Goal: Task Accomplishment & Management: Use online tool/utility

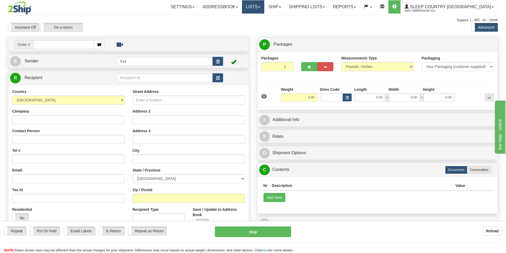
click at [264, 7] on link "Lists" at bounding box center [253, 6] width 22 height 13
click at [285, 9] on link "Ship" at bounding box center [274, 6] width 20 height 13
click at [283, 28] on link "OnHold / Order Queue" at bounding box center [261, 25] width 48 height 7
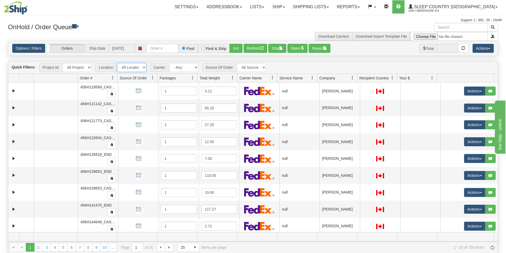
click at [143, 68] on select "All Locations 914 9009 [GEOGRAPHIC_DATA] SLE BEDDN ZINUC" at bounding box center [131, 67] width 29 height 9
select select "7603"
click at [117, 63] on select "All Locations 914 9009 [GEOGRAPHIC_DATA] SLE BEDDN ZINUC" at bounding box center [131, 67] width 29 height 9
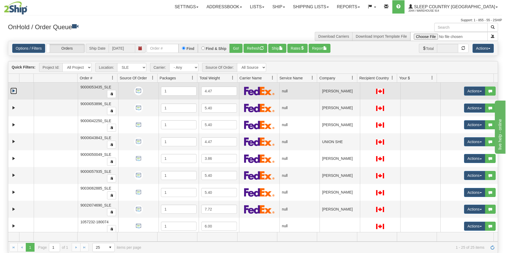
click at [14, 93] on link "Expand" at bounding box center [13, 91] width 7 height 7
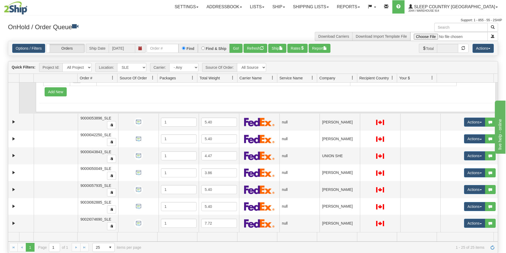
scroll to position [80, 0]
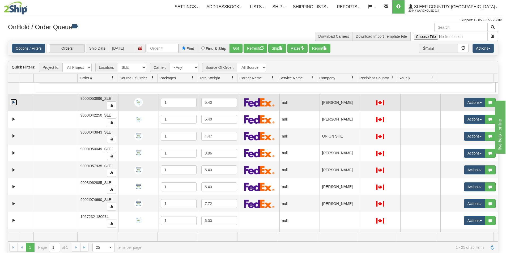
click at [12, 104] on link "Expand" at bounding box center [13, 102] width 7 height 7
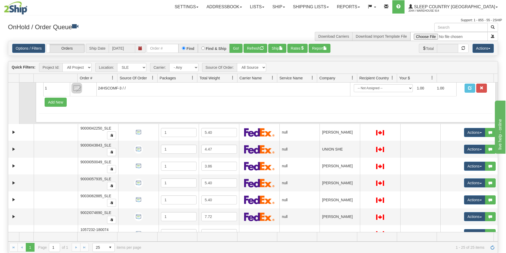
scroll to position [133, 0]
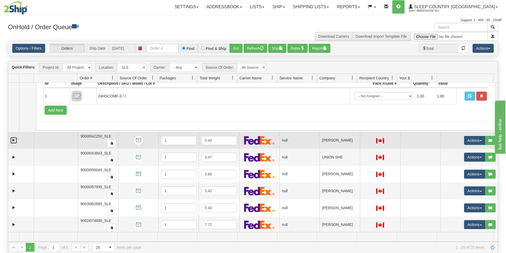
click at [12, 142] on link "Expand" at bounding box center [13, 140] width 7 height 7
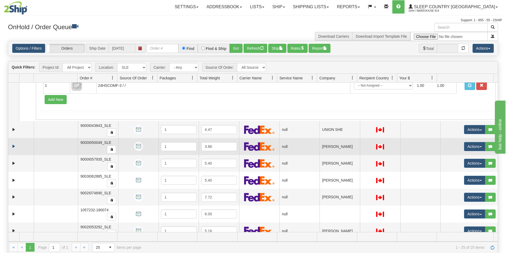
scroll to position [239, 0]
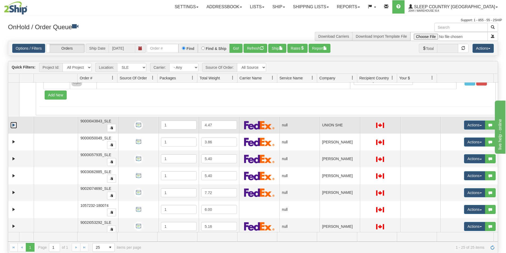
click at [13, 127] on link "Expand" at bounding box center [13, 125] width 7 height 7
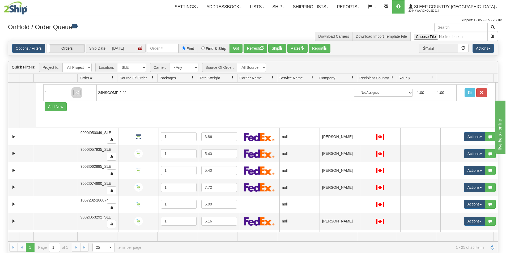
scroll to position [319, 0]
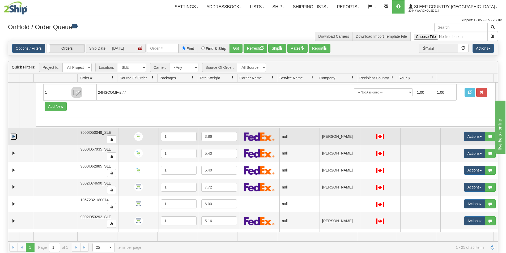
click at [13, 138] on link "Expand" at bounding box center [13, 136] width 7 height 7
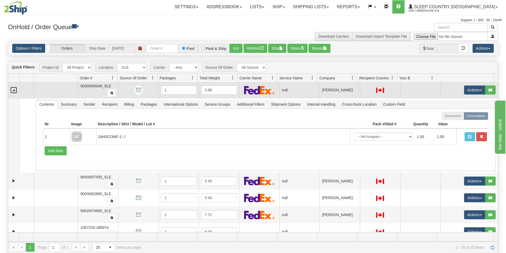
scroll to position [398, 0]
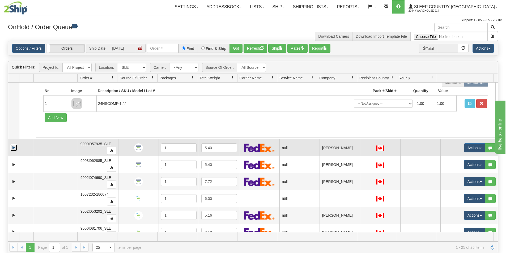
click at [12, 150] on link "Expand" at bounding box center [13, 147] width 7 height 7
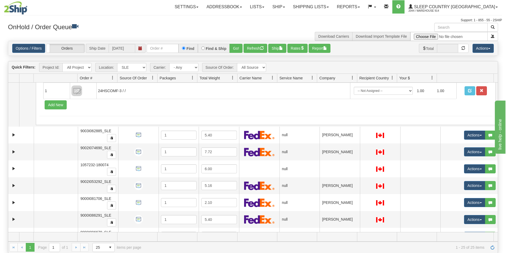
scroll to position [505, 0]
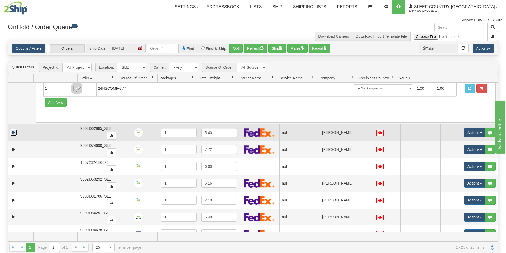
click at [12, 132] on link "Expand" at bounding box center [13, 132] width 7 height 7
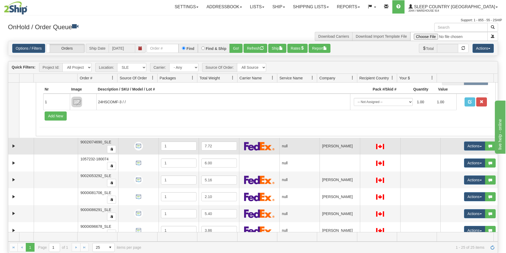
scroll to position [584, 0]
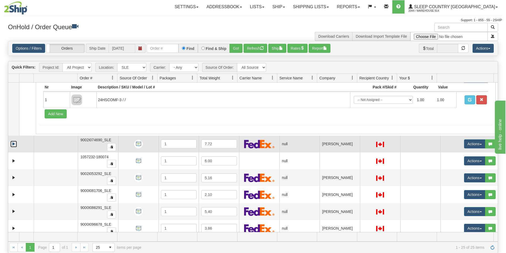
click at [15, 143] on link "Expand" at bounding box center [13, 144] width 7 height 7
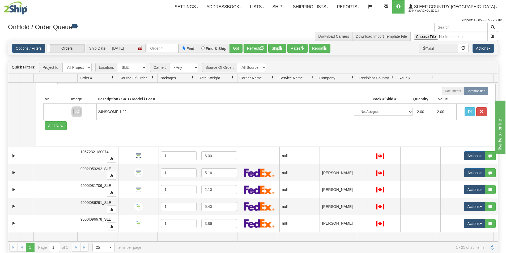
scroll to position [664, 0]
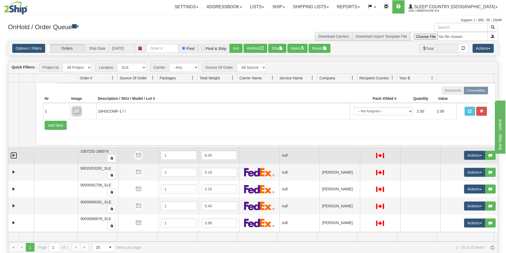
click at [13, 155] on link "Expand" at bounding box center [13, 155] width 7 height 7
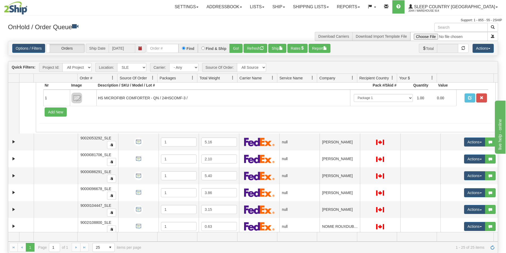
scroll to position [770, 0]
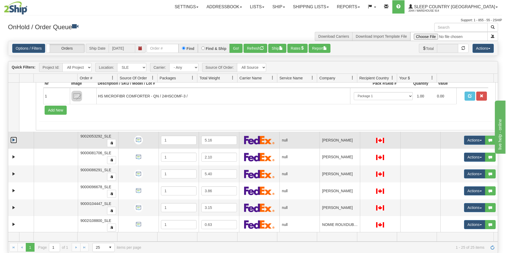
click at [13, 141] on link "Expand" at bounding box center [13, 140] width 7 height 7
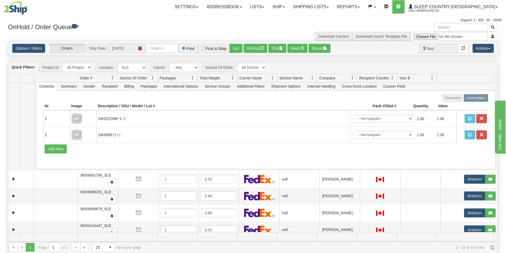
scroll to position [850, 0]
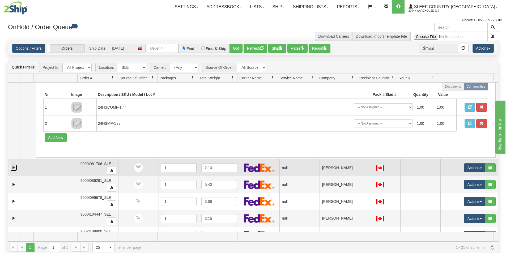
click at [15, 166] on link "Expand" at bounding box center [13, 167] width 7 height 7
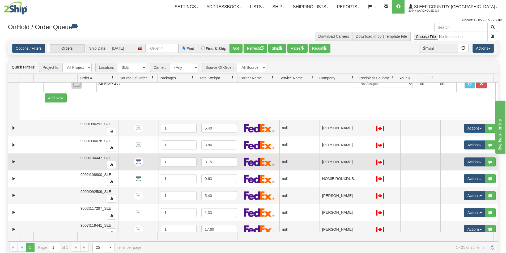
scroll to position [983, 0]
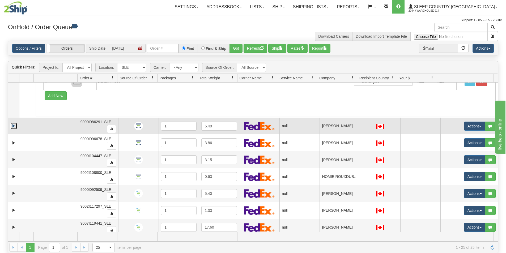
click at [12, 127] on link "Expand" at bounding box center [13, 126] width 7 height 7
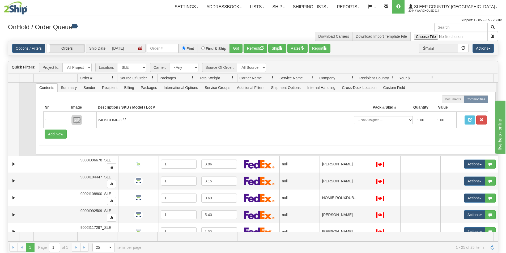
scroll to position [1036, 0]
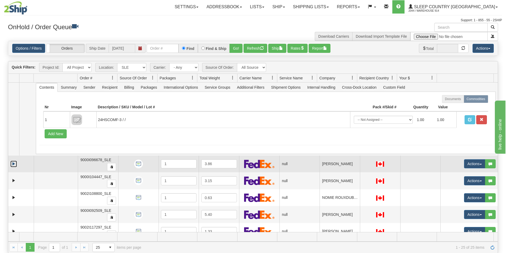
click at [15, 163] on link "Expand" at bounding box center [13, 164] width 7 height 7
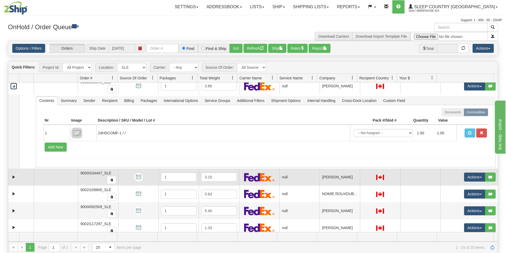
scroll to position [1115, 0]
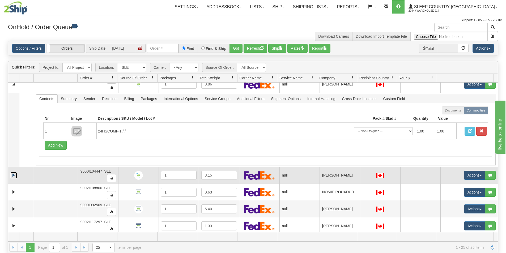
click at [12, 175] on link "Expand" at bounding box center [13, 175] width 7 height 7
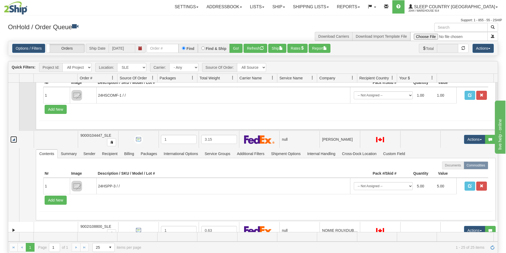
scroll to position [1195, 0]
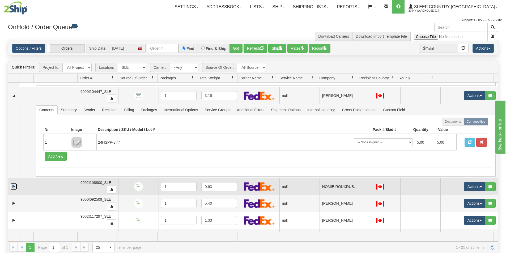
click at [12, 185] on link "Expand" at bounding box center [13, 186] width 7 height 7
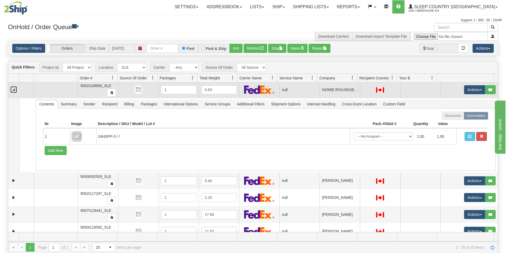
scroll to position [1301, 0]
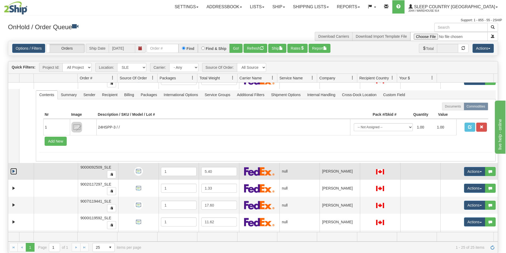
click at [13, 171] on link "Expand" at bounding box center [13, 171] width 7 height 7
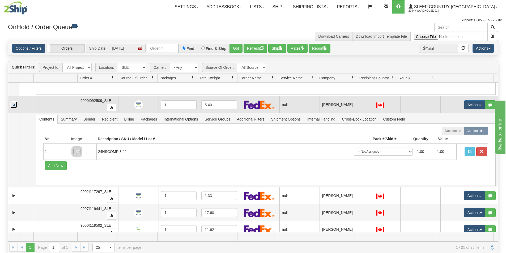
scroll to position [1381, 0]
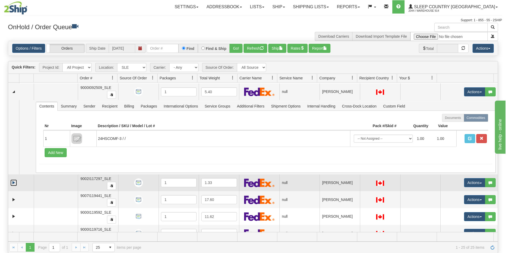
click at [15, 182] on link "Expand" at bounding box center [13, 183] width 7 height 7
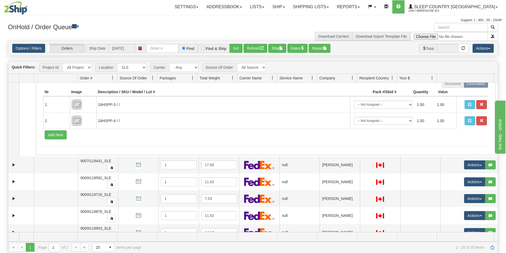
scroll to position [1514, 0]
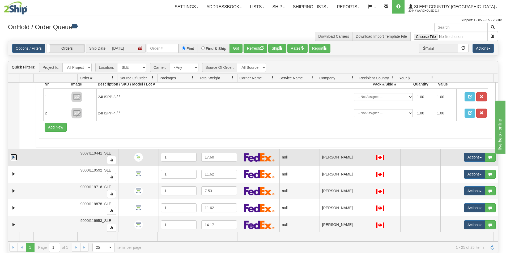
click at [13, 160] on link "Expand" at bounding box center [13, 157] width 7 height 7
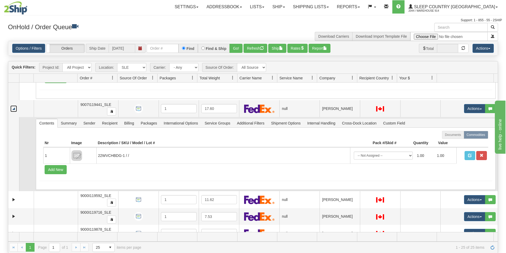
scroll to position [1567, 0]
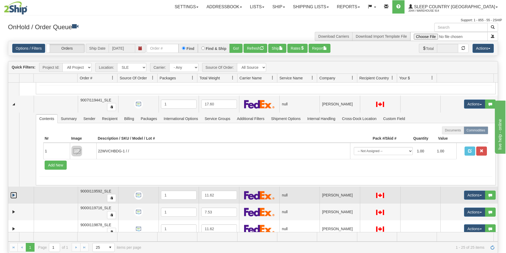
click at [12, 196] on link "Expand" at bounding box center [13, 195] width 7 height 7
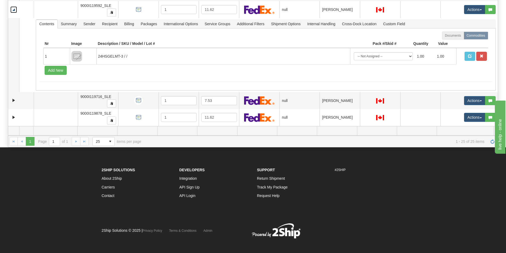
scroll to position [106, 0]
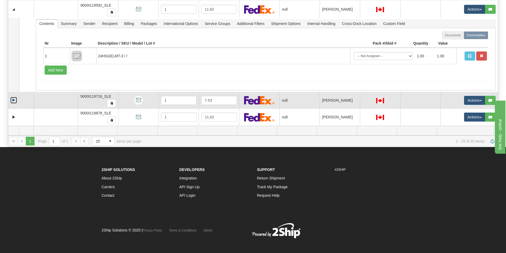
click at [12, 100] on link "Expand" at bounding box center [13, 100] width 7 height 7
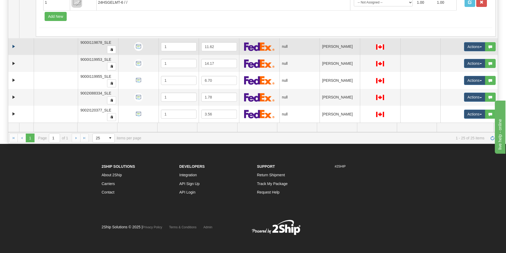
scroll to position [110, 0]
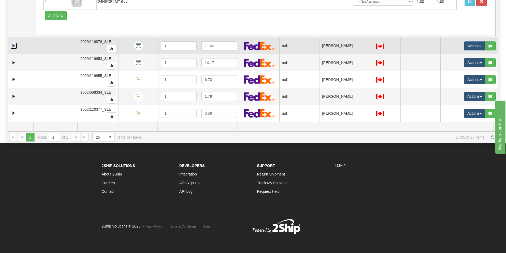
click at [13, 46] on link "Expand" at bounding box center [13, 45] width 7 height 7
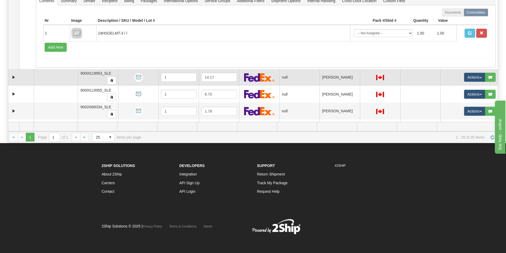
scroll to position [1862, 0]
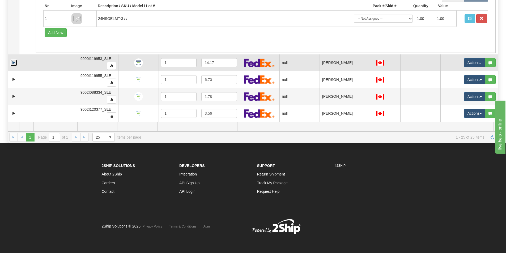
click at [15, 62] on link "Expand" at bounding box center [13, 62] width 7 height 7
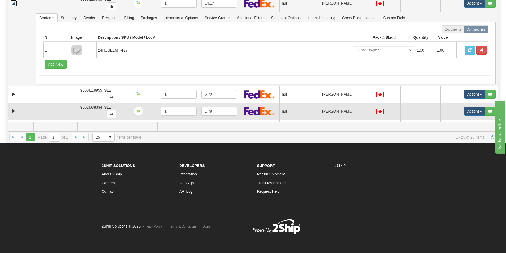
scroll to position [1936, 0]
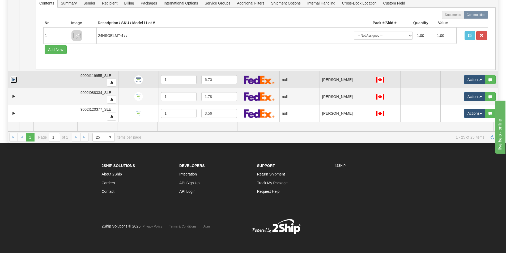
click at [13, 81] on link "Expand" at bounding box center [13, 79] width 7 height 7
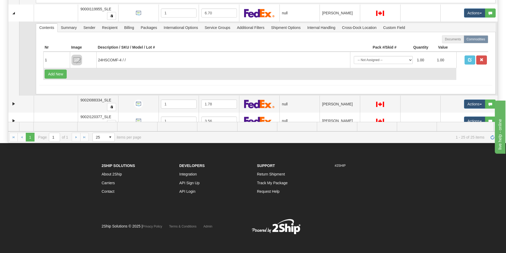
scroll to position [2010, 0]
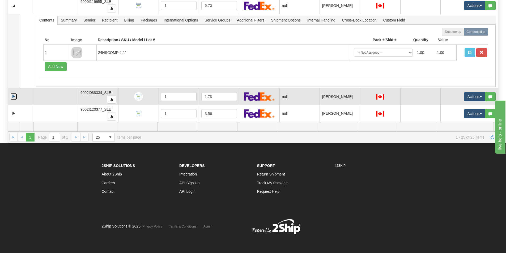
click at [15, 97] on link "Expand" at bounding box center [13, 96] width 7 height 7
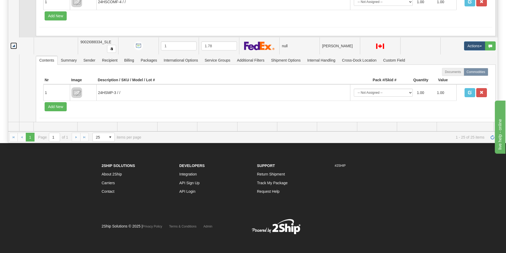
scroll to position [2084, 0]
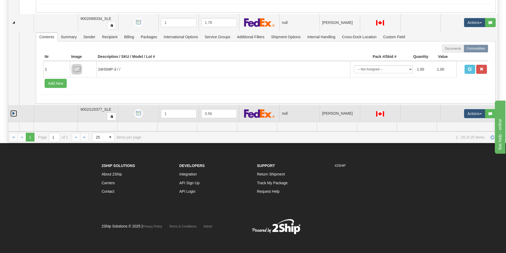
click at [13, 114] on link "Expand" at bounding box center [13, 113] width 7 height 7
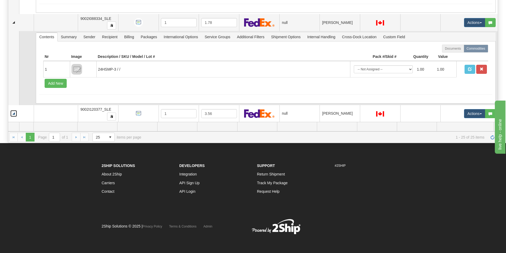
scroll to position [2159, 0]
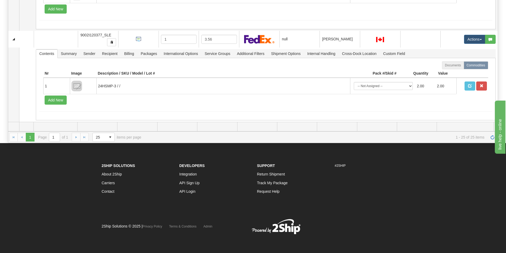
click at [229, 204] on div "2Ship Solutions About 2Ship Carriers Contact Developers Integration API Sign Up…" at bounding box center [253, 182] width 311 height 43
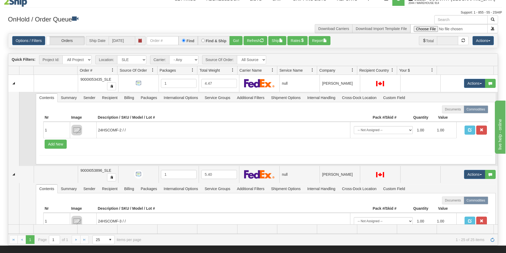
scroll to position [0, 0]
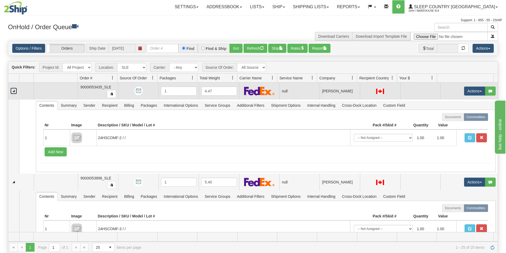
click at [14, 90] on link "Collapse" at bounding box center [13, 91] width 7 height 7
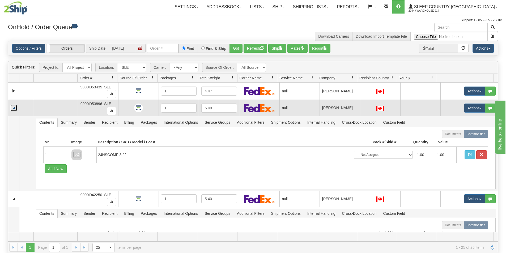
click at [14, 110] on link "Collapse" at bounding box center [13, 108] width 7 height 7
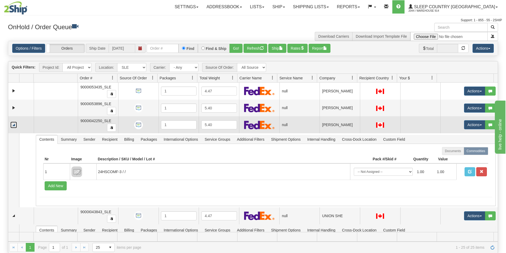
click at [11, 123] on link "Collapse" at bounding box center [13, 125] width 7 height 7
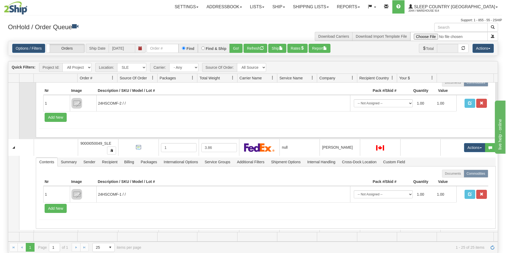
scroll to position [53, 0]
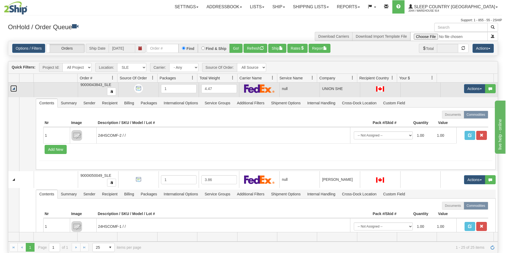
click at [14, 89] on link "Collapse" at bounding box center [13, 88] width 7 height 7
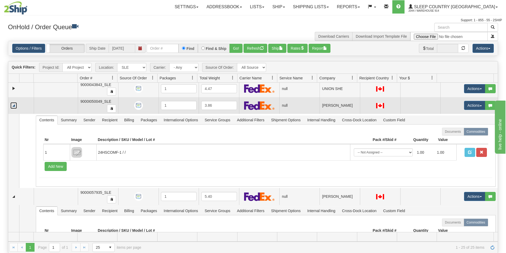
click at [12, 106] on link "Collapse" at bounding box center [13, 105] width 7 height 7
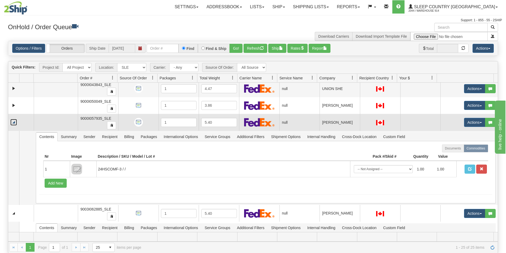
click at [12, 122] on link "Collapse" at bounding box center [13, 122] width 7 height 7
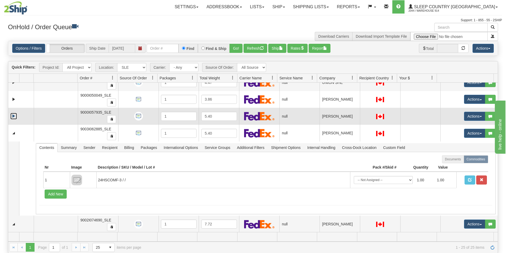
scroll to position [80, 0]
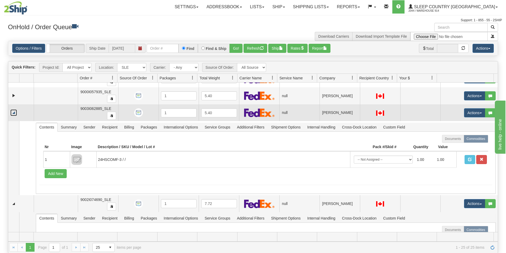
click at [14, 114] on link "Collapse" at bounding box center [13, 112] width 7 height 7
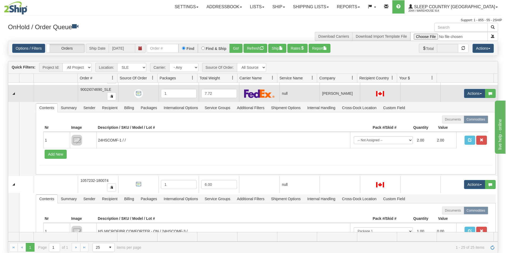
scroll to position [106, 0]
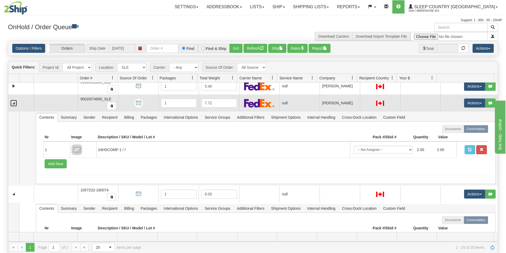
click at [16, 104] on link "Collapse" at bounding box center [13, 103] width 7 height 7
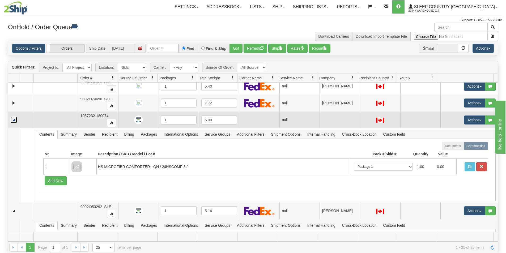
click at [12, 121] on link "Collapse" at bounding box center [13, 120] width 7 height 7
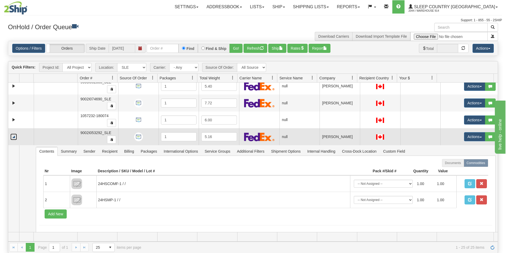
click at [13, 138] on link "Collapse" at bounding box center [13, 137] width 7 height 7
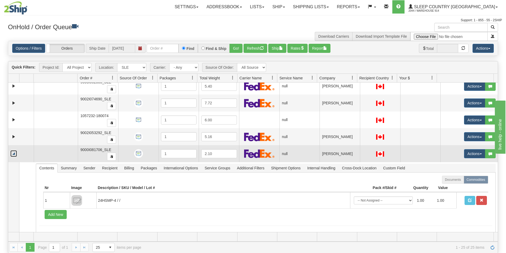
click at [14, 154] on link "Collapse" at bounding box center [13, 153] width 7 height 7
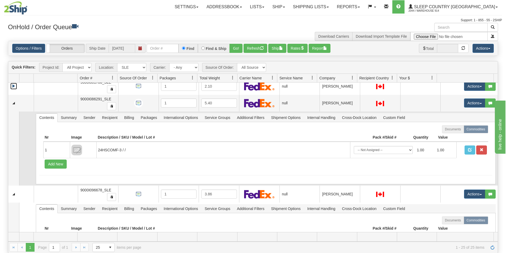
scroll to position [186, 0]
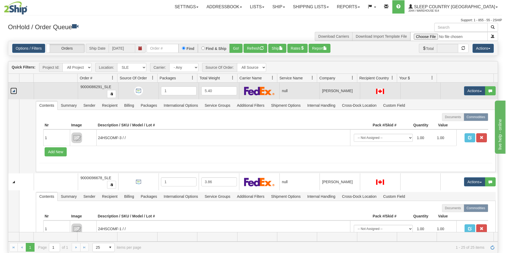
click at [11, 93] on link "Collapse" at bounding box center [13, 91] width 7 height 7
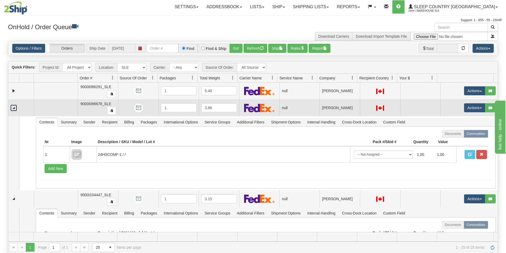
click at [15, 109] on link "Collapse" at bounding box center [13, 108] width 7 height 7
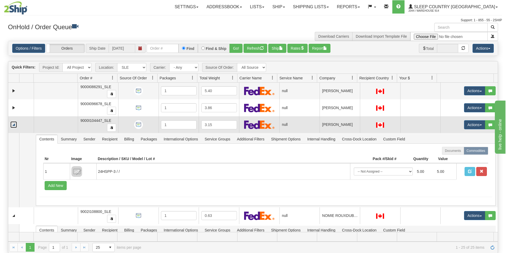
click at [15, 126] on link "Collapse" at bounding box center [13, 124] width 7 height 7
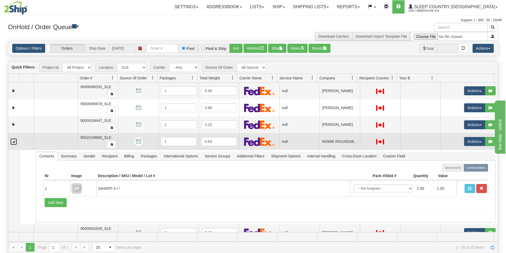
click at [13, 143] on link "Collapse" at bounding box center [13, 141] width 7 height 7
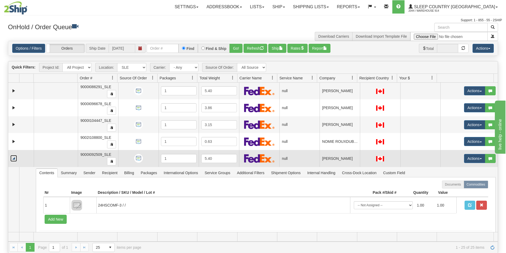
click at [14, 155] on link "Collapse" at bounding box center [13, 158] width 7 height 7
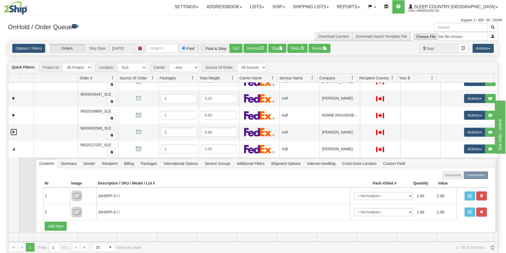
scroll to position [212, 0]
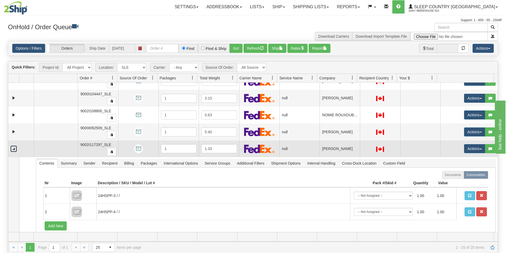
click at [15, 151] on link "Collapse" at bounding box center [13, 149] width 7 height 7
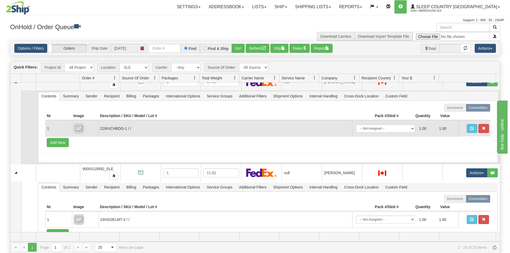
scroll to position [266, 0]
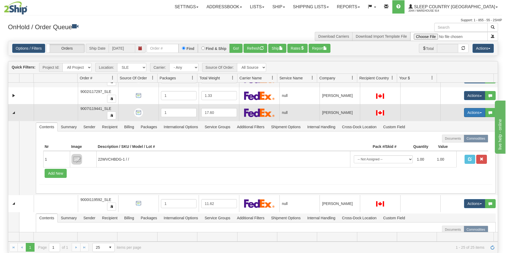
click at [471, 109] on button "Actions" at bounding box center [474, 112] width 21 height 9
click at [445, 124] on span "Open" at bounding box center [450, 123] width 13 height 4
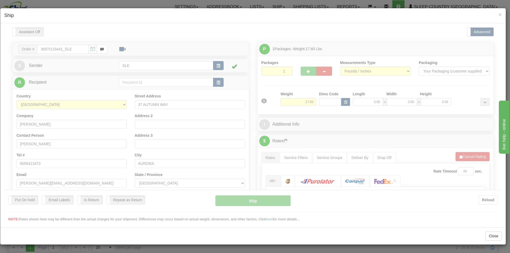
scroll to position [0, 0]
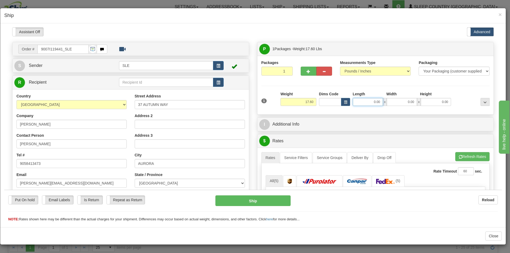
click at [378, 102] on input "0.00" at bounding box center [368, 102] width 30 height 8
type input "22.00"
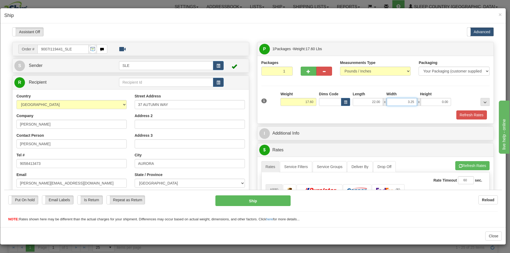
type input "3.25"
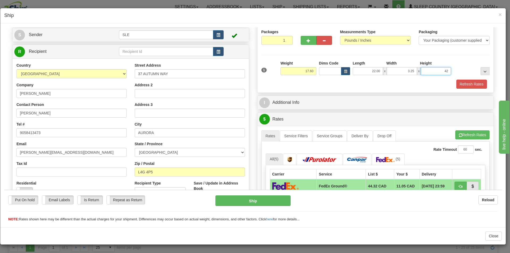
scroll to position [80, 0]
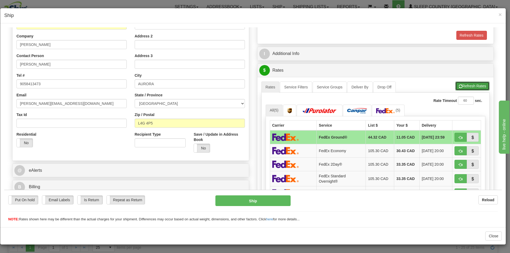
type input "42.00"
click at [465, 89] on button "Refresh Rates" at bounding box center [472, 85] width 34 height 9
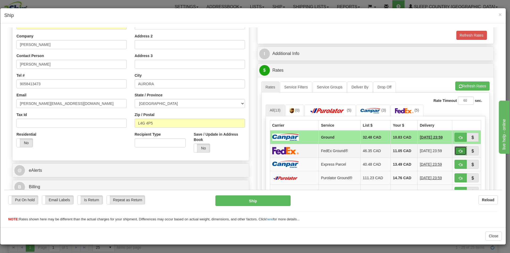
click at [459, 150] on span "button" at bounding box center [461, 150] width 4 height 3
type input "92"
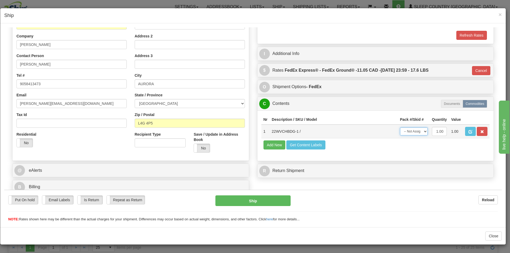
click at [418, 131] on select "-- Not Assigned -- Package 1" at bounding box center [414, 131] width 28 height 8
select select "0"
click at [400, 127] on select "-- Not Assigned -- Package 1" at bounding box center [414, 131] width 28 height 8
click at [249, 204] on button "Ship" at bounding box center [252, 200] width 75 height 11
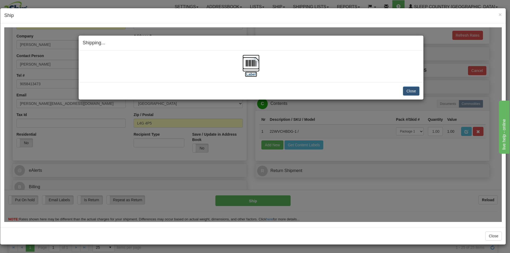
click at [247, 66] on img at bounding box center [250, 62] width 17 height 17
click at [360, 29] on div "Shipping... Your SHIPMENT will EXPIRE in [Label] IMPORTANT NOTICE Embassy / Con…" at bounding box center [252, 124] width 497 height 195
click at [408, 92] on button "Close" at bounding box center [411, 90] width 16 height 9
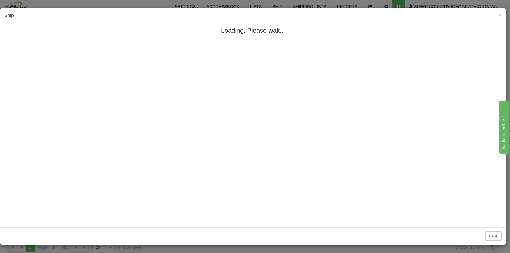
scroll to position [0, 0]
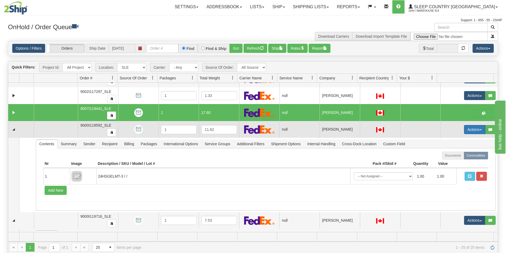
click at [472, 131] on button "Actions" at bounding box center [474, 129] width 21 height 9
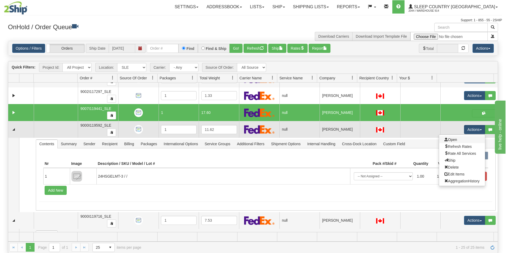
click at [459, 139] on link "Open" at bounding box center [462, 139] width 46 height 7
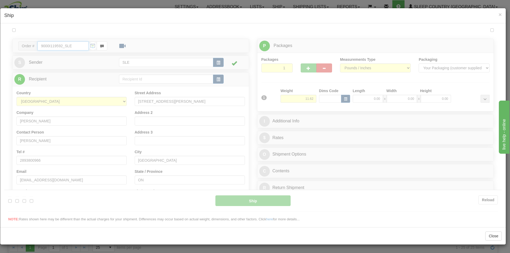
type input "15:24"
type input "16:00"
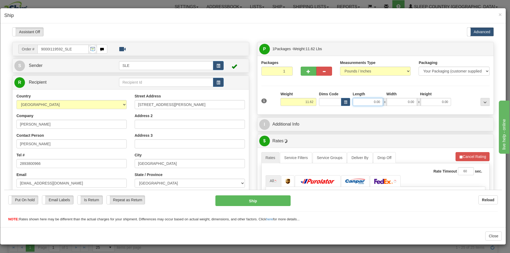
click at [376, 104] on input "0.00" at bounding box center [368, 102] width 30 height 8
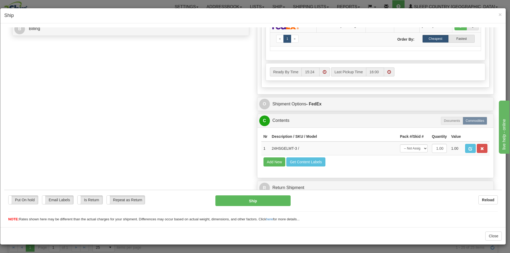
scroll to position [239, 0]
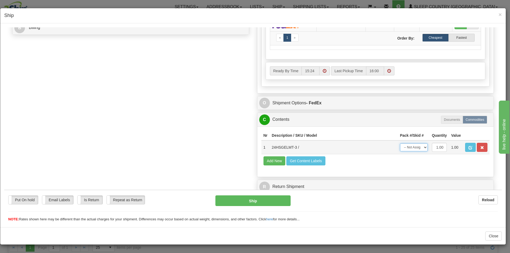
type input "0.00"
drag, startPoint x: 417, startPoint y: 148, endPoint x: 414, endPoint y: 153, distance: 5.3
click at [417, 148] on select "-- Not Assigned -- Package 1" at bounding box center [414, 147] width 28 height 8
select select "0"
click at [400, 143] on select "-- Not Assigned -- Package 1" at bounding box center [414, 147] width 28 height 8
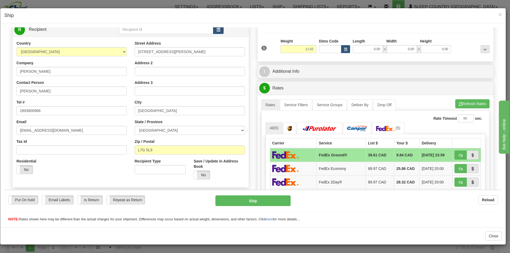
scroll to position [27, 0]
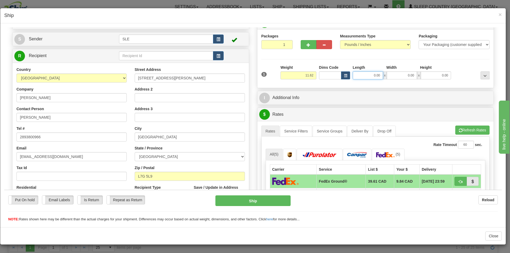
click at [367, 76] on input "0.00" at bounding box center [368, 75] width 30 height 8
type input "11.25"
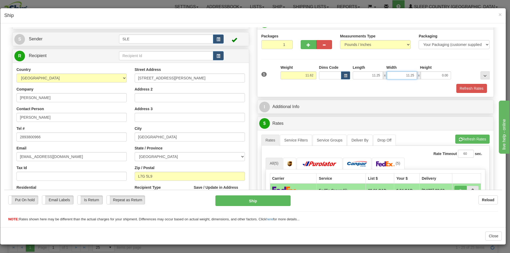
type input "11.25"
type input "22.50"
drag, startPoint x: 471, startPoint y: 140, endPoint x: 475, endPoint y: 134, distance: 6.7
click at [471, 140] on button "Refresh Rates" at bounding box center [472, 138] width 34 height 9
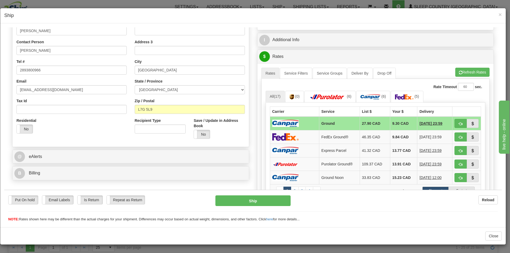
scroll to position [106, 0]
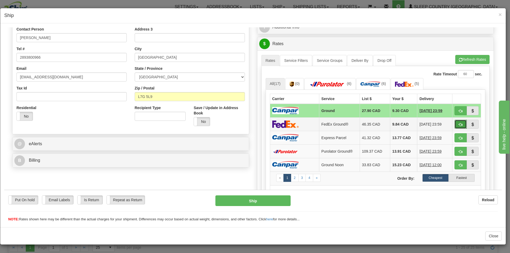
click at [459, 123] on span "button" at bounding box center [461, 124] width 4 height 3
type input "92"
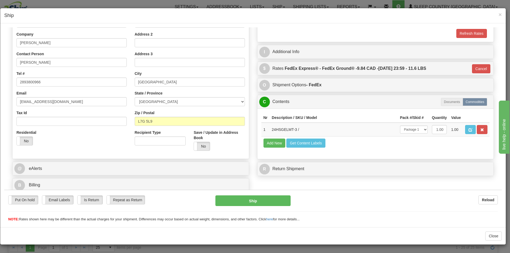
scroll to position [82, 0]
click at [263, 202] on button "Ship" at bounding box center [252, 200] width 75 height 11
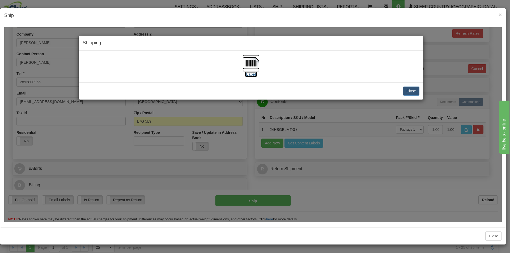
click at [253, 68] on img at bounding box center [250, 62] width 17 height 17
click at [413, 88] on button "Close" at bounding box center [411, 90] width 16 height 9
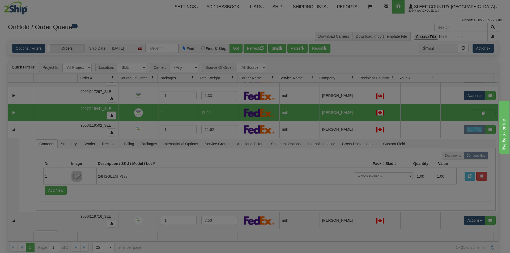
scroll to position [0, 0]
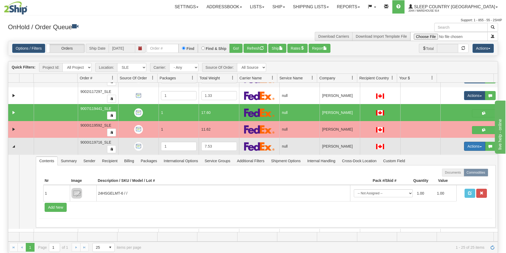
click at [464, 145] on button "Actions" at bounding box center [474, 146] width 21 height 9
click at [453, 157] on span "Open" at bounding box center [450, 156] width 13 height 4
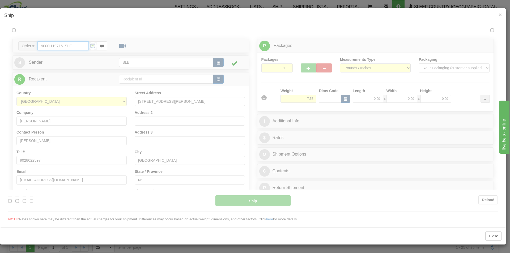
type input "15:25"
type input "16:00"
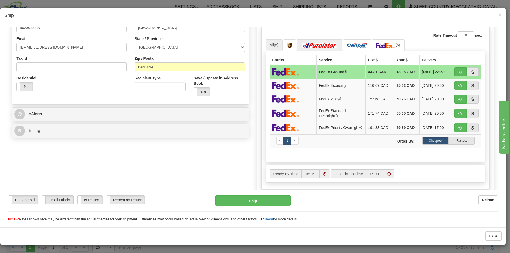
scroll to position [242, 0]
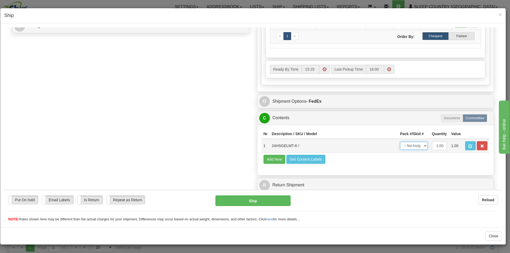
click at [410, 144] on select "-- Not Assigned -- Package 1" at bounding box center [414, 146] width 28 height 8
select select "0"
click at [400, 142] on select "-- Not Assigned -- Package 1" at bounding box center [414, 146] width 28 height 8
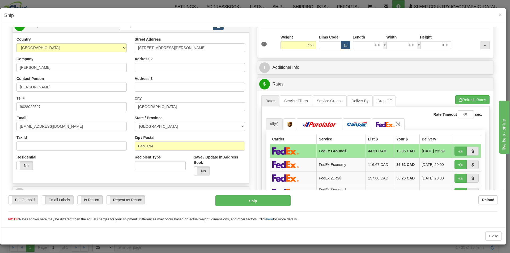
scroll to position [56, 0]
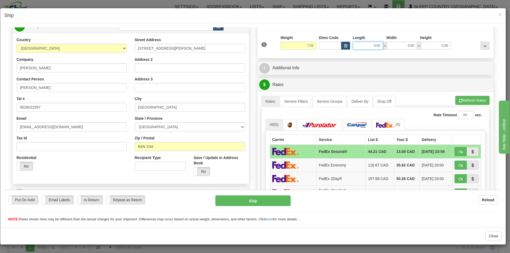
click at [374, 45] on input "0.00" at bounding box center [368, 45] width 30 height 8
type input "10.50"
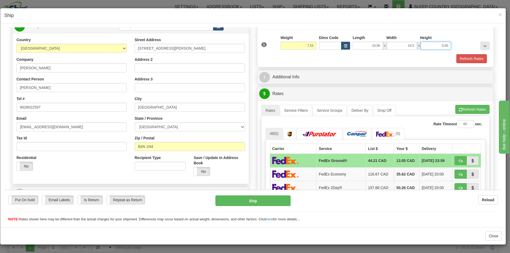
type input "10.50"
type input "20.00"
click at [481, 110] on button "Refresh Rates" at bounding box center [472, 109] width 34 height 9
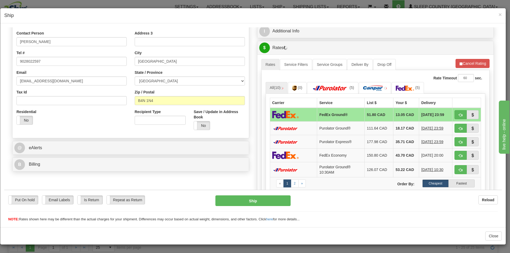
scroll to position [109, 0]
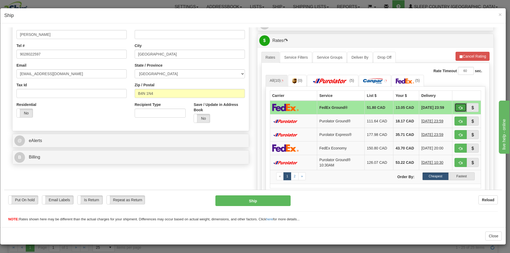
click at [459, 107] on span "button" at bounding box center [461, 107] width 4 height 3
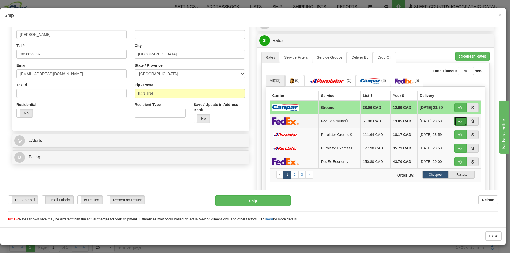
click at [459, 122] on span "button" at bounding box center [461, 120] width 4 height 3
type input "92"
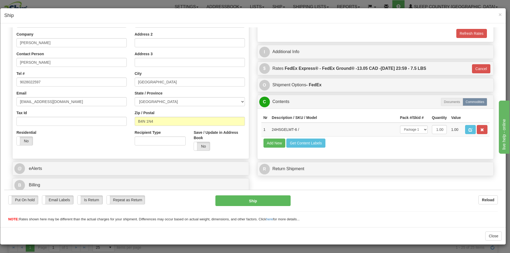
scroll to position [82, 0]
click at [265, 199] on button "Ship" at bounding box center [252, 200] width 75 height 11
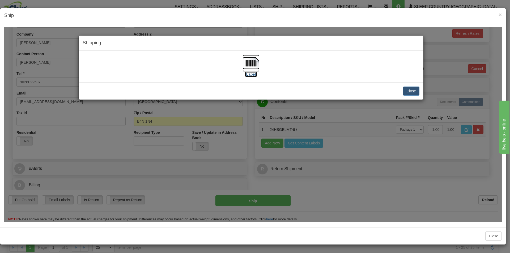
click at [247, 64] on img at bounding box center [250, 62] width 17 height 17
click at [501, 14] on span "×" at bounding box center [499, 14] width 3 height 6
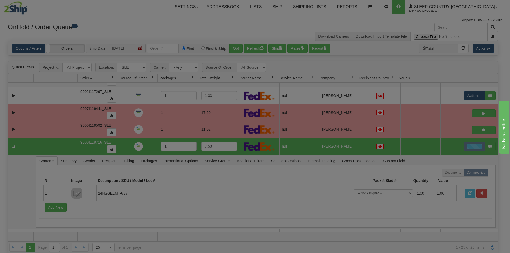
scroll to position [0, 0]
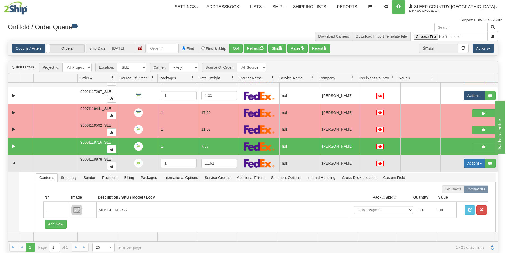
click at [470, 164] on button "Actions" at bounding box center [474, 163] width 21 height 9
click at [451, 173] on span "Open" at bounding box center [450, 173] width 13 height 4
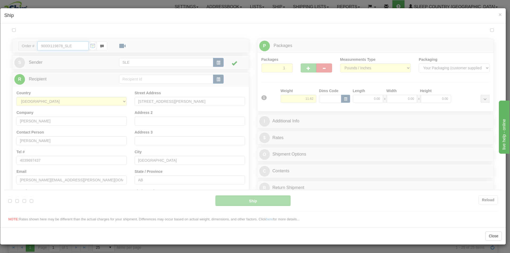
type input "15:26"
type input "16:00"
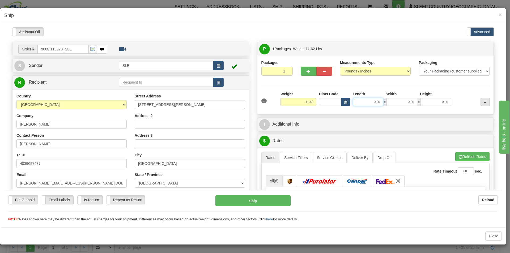
click at [377, 103] on input "0.00" at bounding box center [368, 102] width 30 height 8
type input "11.25"
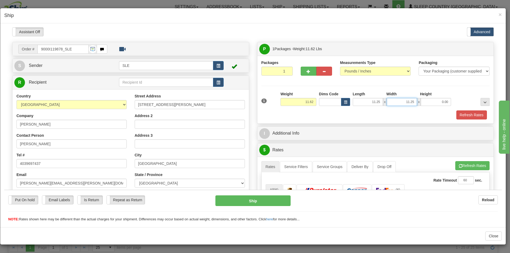
type input "11.25"
type input "22.50"
click at [471, 166] on button "Refresh Rates" at bounding box center [472, 165] width 34 height 9
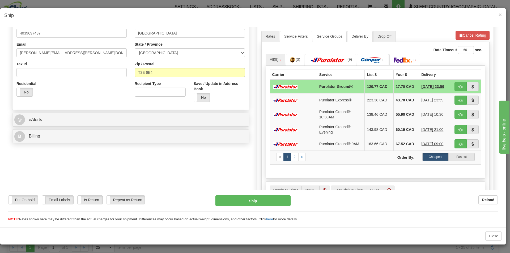
scroll to position [159, 0]
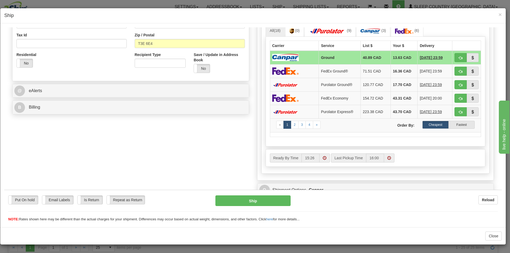
click at [459, 59] on span "button" at bounding box center [461, 57] width 4 height 3
type input "1"
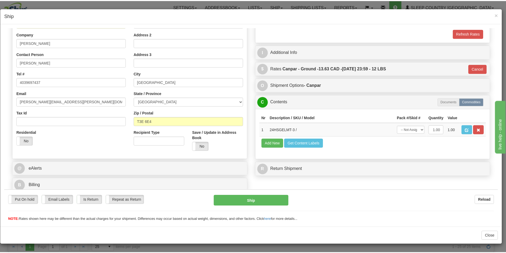
scroll to position [82, 0]
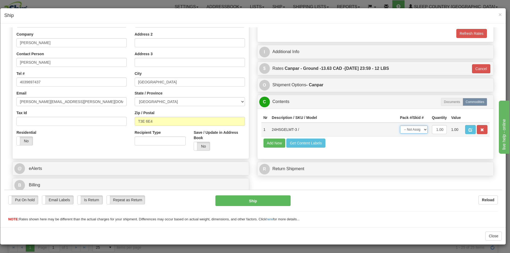
click at [419, 131] on select "-- Not Assigned -- Package 1" at bounding box center [414, 129] width 28 height 8
select select "0"
click at [400, 125] on select "-- Not Assigned -- Package 1" at bounding box center [414, 129] width 28 height 8
click at [248, 201] on button "Ship" at bounding box center [252, 200] width 75 height 11
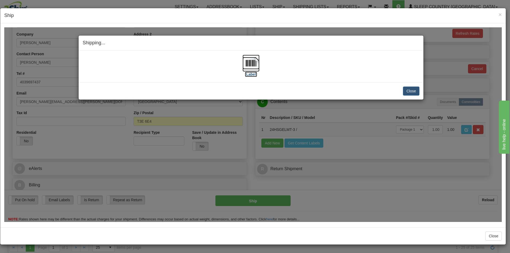
click at [251, 67] on img at bounding box center [250, 62] width 17 height 17
click at [404, 90] on button "Close" at bounding box center [411, 90] width 16 height 9
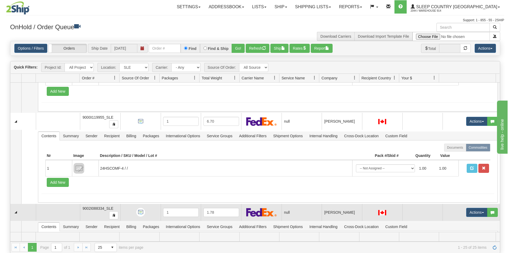
scroll to position [357, 0]
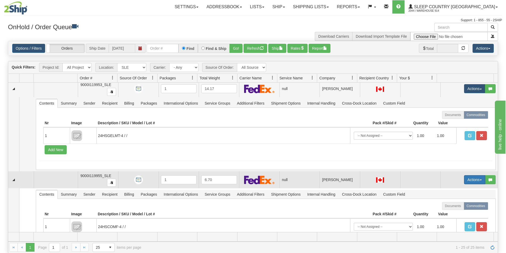
click at [468, 182] on button "Actions" at bounding box center [474, 179] width 21 height 9
click at [451, 189] on span "Open" at bounding box center [450, 190] width 13 height 4
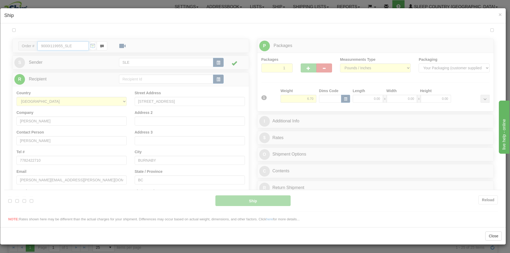
scroll to position [0, 0]
type input "15:28"
type input "16:00"
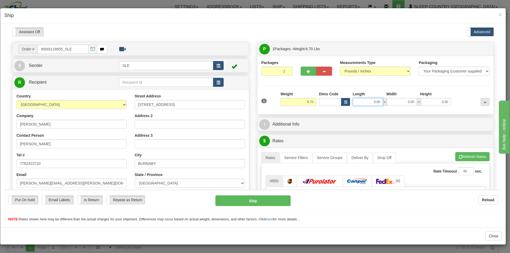
click at [367, 101] on input "0.00" at bounding box center [368, 102] width 30 height 8
type input "12.75"
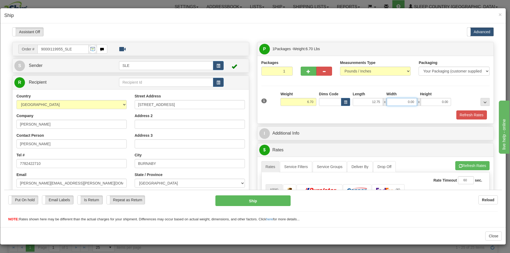
type input "2"
type input "12.75"
type input "23.00"
click at [459, 165] on span "button" at bounding box center [461, 165] width 4 height 3
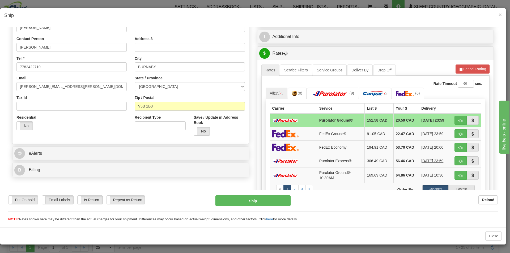
scroll to position [106, 0]
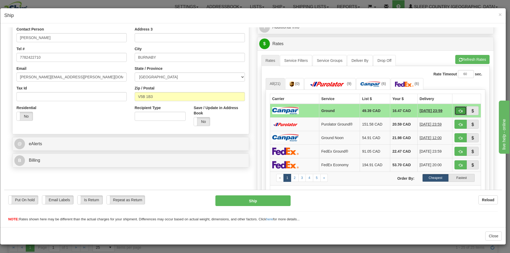
click at [454, 110] on button "button" at bounding box center [460, 110] width 12 height 9
type input "1"
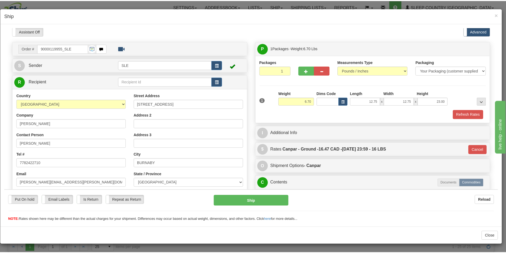
scroll to position [0, 0]
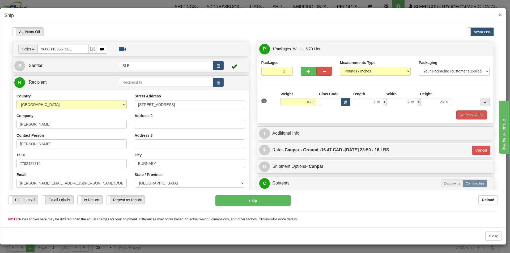
click at [501, 15] on span "×" at bounding box center [499, 14] width 3 height 6
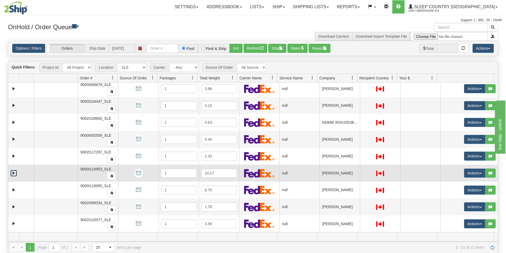
click at [15, 173] on link "Expand" at bounding box center [13, 173] width 7 height 7
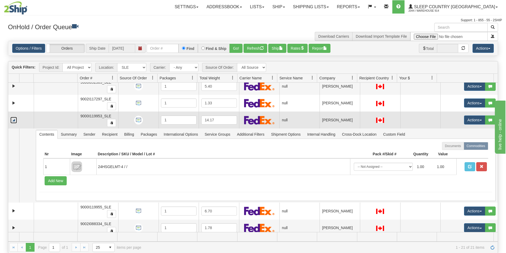
scroll to position [232, 0]
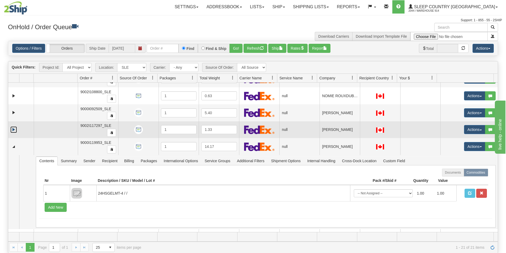
click at [14, 131] on link "Expand" at bounding box center [13, 129] width 7 height 7
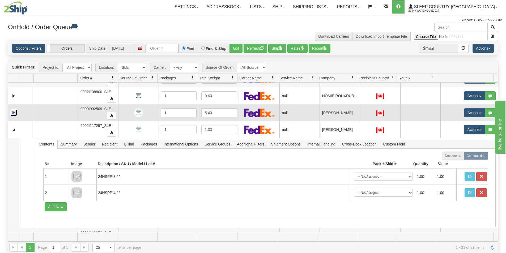
click at [13, 113] on link "Expand" at bounding box center [13, 112] width 7 height 7
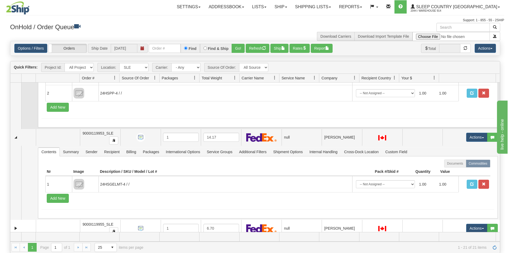
scroll to position [417, 0]
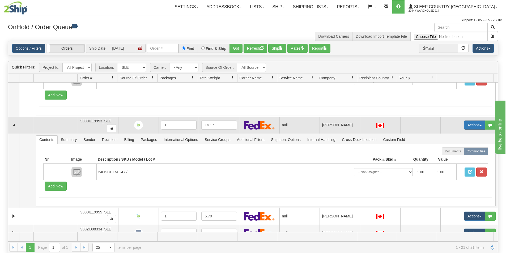
click at [468, 127] on button "Actions" at bounding box center [474, 125] width 21 height 9
click at [453, 136] on span "Open" at bounding box center [450, 135] width 13 height 4
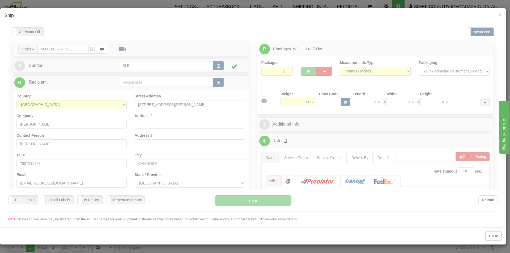
scroll to position [0, 0]
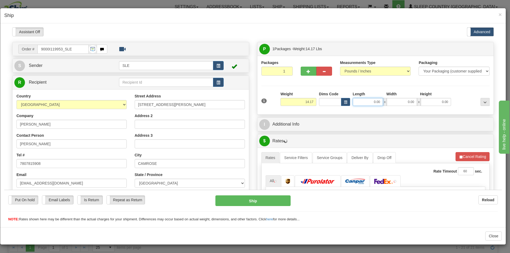
click at [378, 103] on input "0.00" at bounding box center [368, 102] width 30 height 8
type input "12.75"
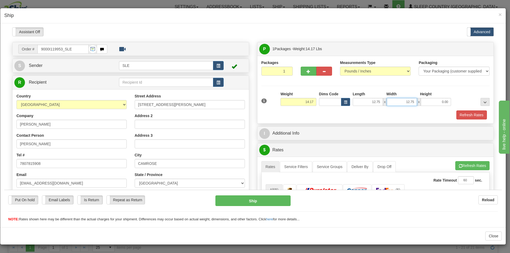
type input "12.75"
type input "23.00"
click at [476, 167] on button "Refresh Rates" at bounding box center [472, 165] width 34 height 9
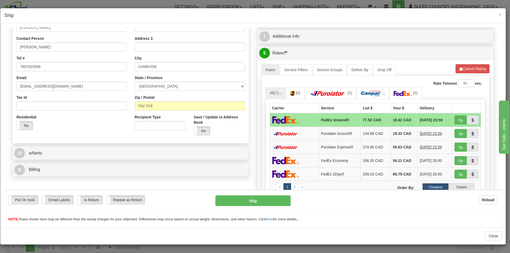
scroll to position [106, 0]
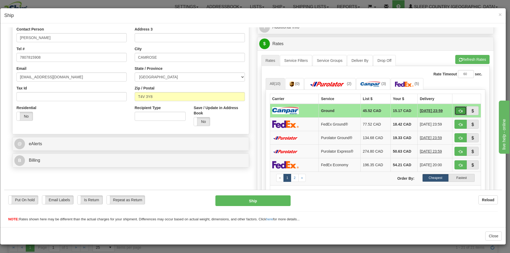
click at [458, 112] on button "button" at bounding box center [460, 110] width 12 height 9
type input "1"
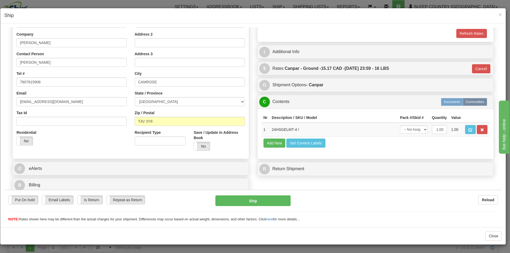
scroll to position [82, 0]
click at [417, 130] on select "-- Not Assigned -- Package 1" at bounding box center [414, 129] width 28 height 8
select select "0"
click at [400, 125] on select "-- Not Assigned -- Package 1" at bounding box center [414, 129] width 28 height 8
click at [254, 202] on button "Ship" at bounding box center [252, 200] width 75 height 11
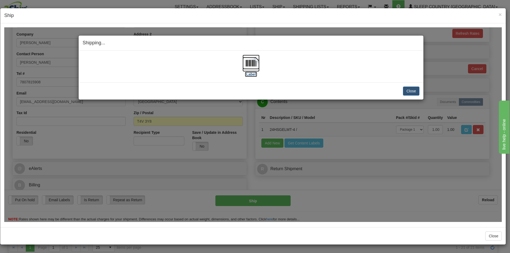
click at [247, 62] on img at bounding box center [250, 62] width 17 height 17
click at [413, 90] on button "Close" at bounding box center [411, 90] width 16 height 9
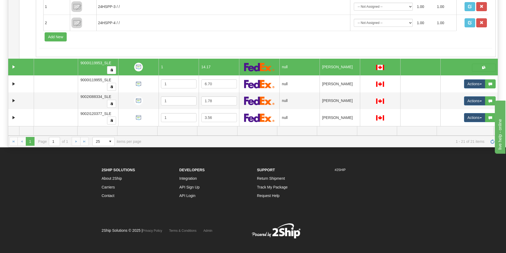
scroll to position [106, 0]
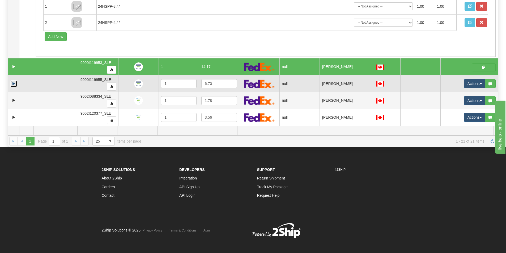
click at [13, 85] on link "Expand" at bounding box center [13, 83] width 7 height 7
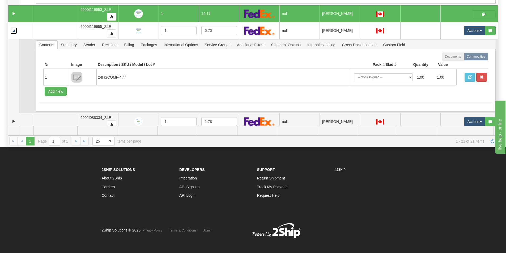
scroll to position [396, 0]
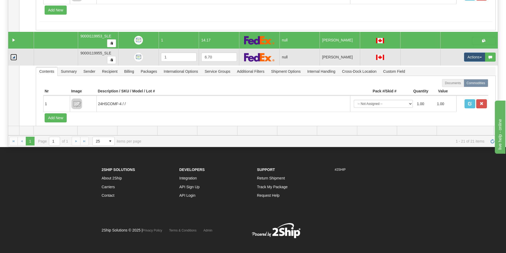
click at [14, 56] on link "Collapse" at bounding box center [13, 57] width 7 height 7
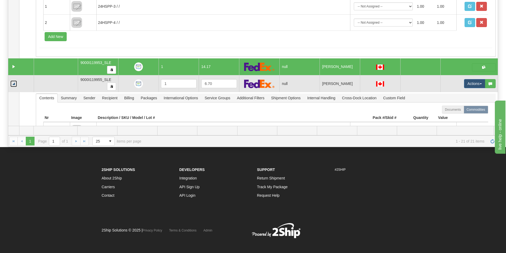
scroll to position [110, 0]
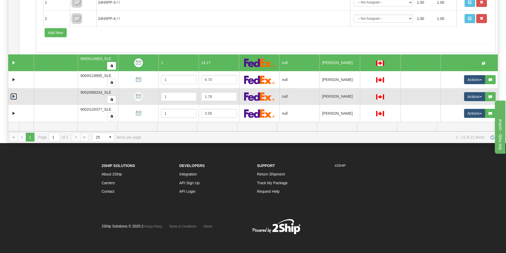
click at [12, 97] on link "Expand" at bounding box center [13, 96] width 7 height 7
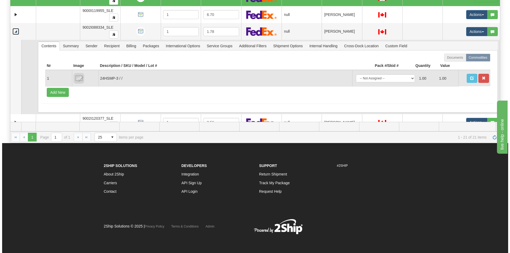
scroll to position [444, 0]
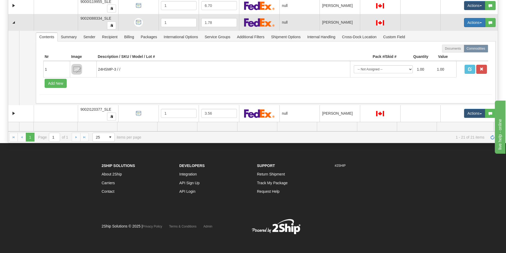
click at [469, 22] on button "Actions" at bounding box center [474, 22] width 21 height 9
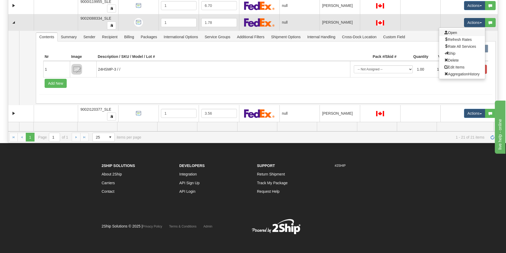
click at [455, 31] on link "Open" at bounding box center [462, 32] width 46 height 7
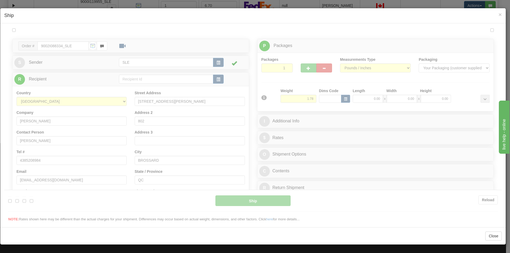
scroll to position [0, 0]
type input "15:31"
type input "16:00"
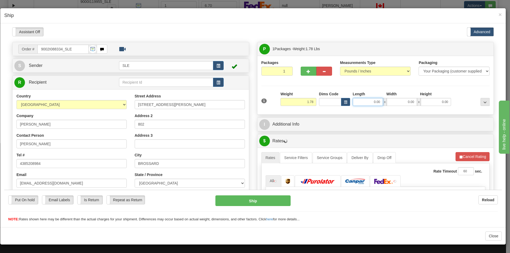
click at [374, 101] on input "0.00" at bounding box center [368, 102] width 30 height 8
type input "6"
type input "16.75"
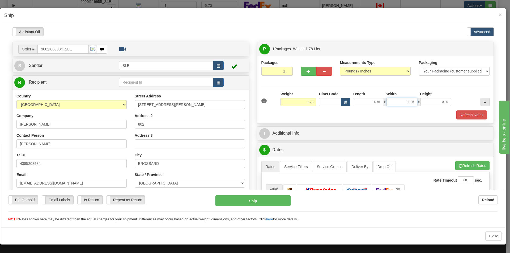
type input "11.25"
type input "20.75"
click at [473, 165] on button "Refresh Rates" at bounding box center [472, 165] width 34 height 9
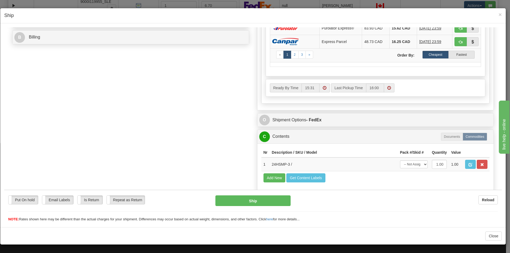
scroll to position [239, 0]
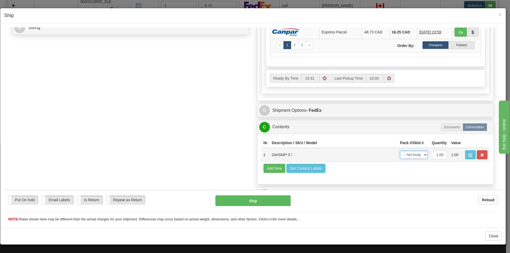
click at [406, 156] on select "-- Not Assigned -- Package 1" at bounding box center [414, 155] width 28 height 8
select select "0"
click at [400, 151] on select "-- Not Assigned -- Package 1" at bounding box center [414, 155] width 28 height 8
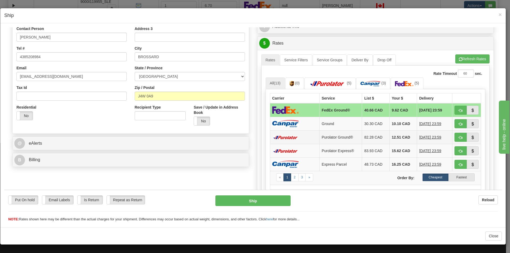
scroll to position [106, 0]
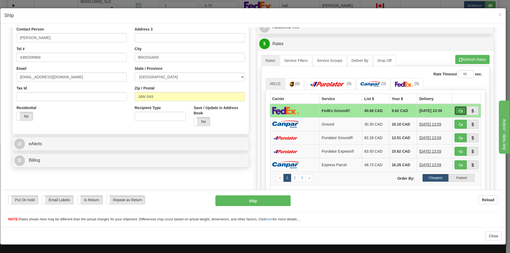
click at [459, 109] on span "button" at bounding box center [461, 110] width 4 height 3
type input "92"
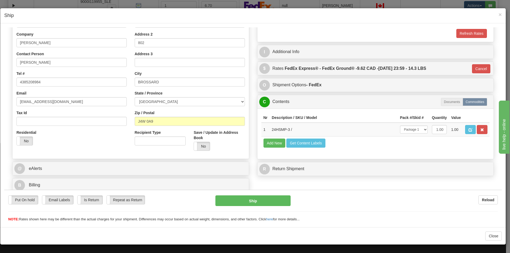
scroll to position [82, 0]
click at [260, 200] on button "Ship" at bounding box center [252, 200] width 75 height 11
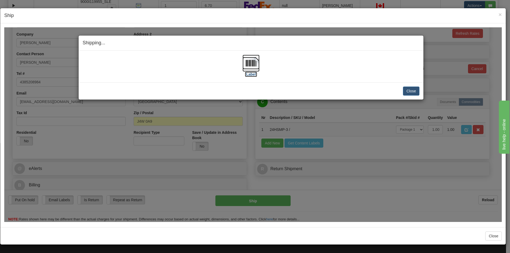
click at [247, 62] on img at bounding box center [250, 62] width 17 height 17
click at [407, 92] on button "Close" at bounding box center [411, 90] width 16 height 9
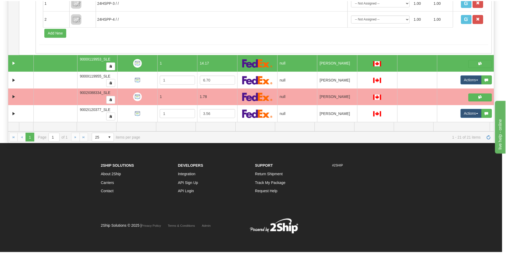
scroll to position [370, 0]
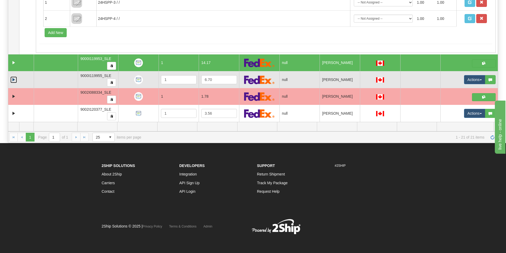
click at [12, 80] on link "Expand" at bounding box center [13, 79] width 7 height 7
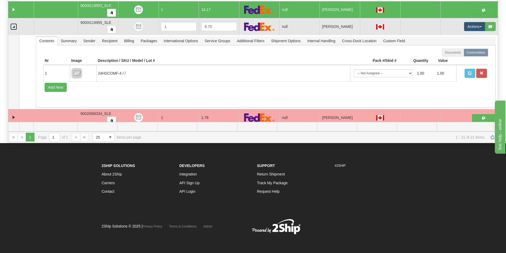
scroll to position [444, 0]
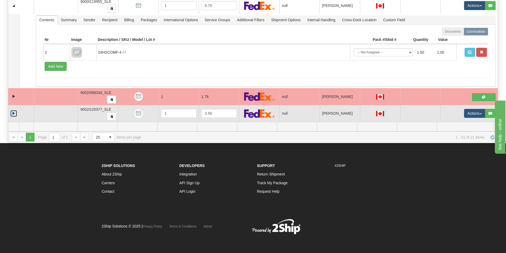
click at [13, 113] on link "Expand" at bounding box center [13, 113] width 7 height 7
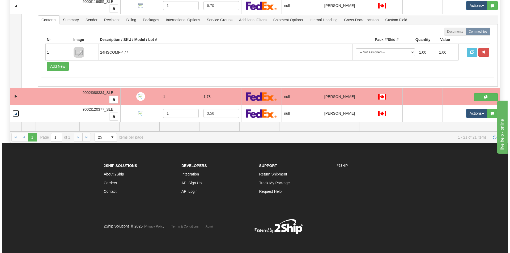
scroll to position [497, 0]
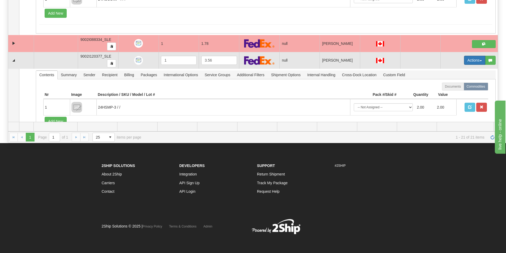
click at [471, 62] on button "Actions" at bounding box center [474, 60] width 21 height 9
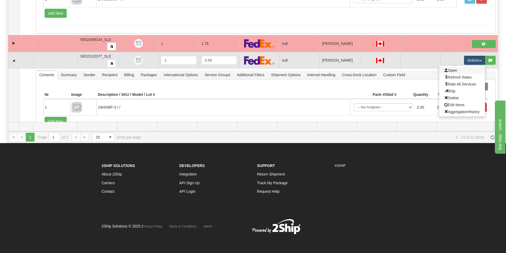
click at [454, 71] on link "Open" at bounding box center [462, 70] width 46 height 7
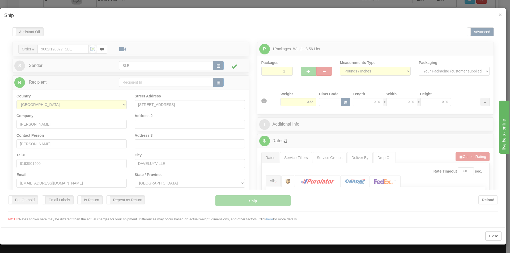
scroll to position [0, 0]
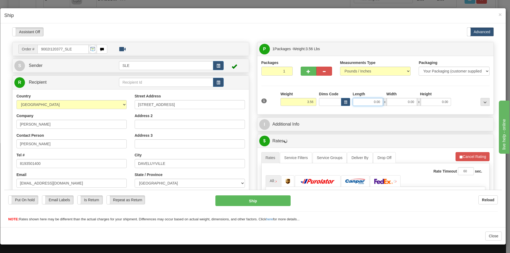
click at [369, 101] on input "0.00" at bounding box center [368, 102] width 30 height 8
type input "16.75"
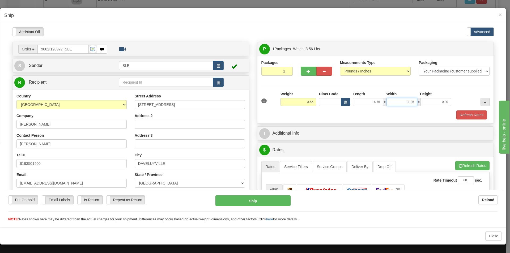
type input "11.25"
type input "20.75"
click at [476, 166] on button "Refresh Rates" at bounding box center [472, 165] width 34 height 9
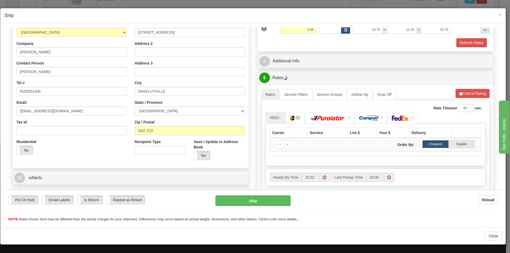
scroll to position [80, 0]
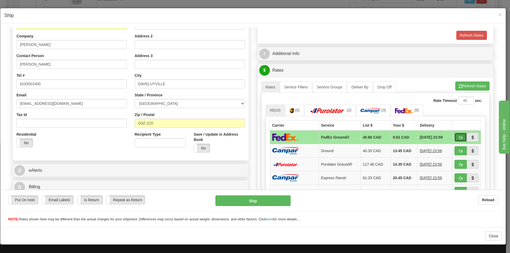
click at [459, 138] on span "button" at bounding box center [461, 137] width 4 height 3
type input "92"
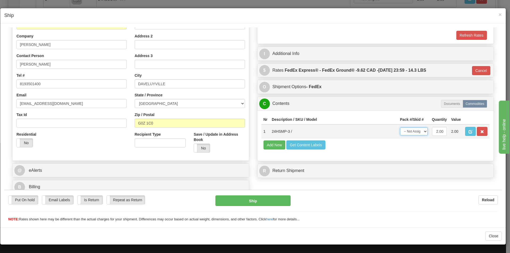
click at [420, 131] on select "-- Not Assigned -- Package 1" at bounding box center [414, 131] width 28 height 8
select select "0"
click at [400, 127] on select "-- Not Assigned -- Package 1" at bounding box center [414, 131] width 28 height 8
click at [272, 197] on button "Ship" at bounding box center [252, 200] width 75 height 11
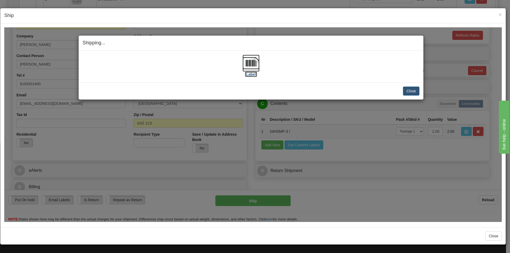
click at [246, 62] on img at bounding box center [250, 62] width 17 height 17
click at [410, 93] on button "Close" at bounding box center [411, 90] width 16 height 9
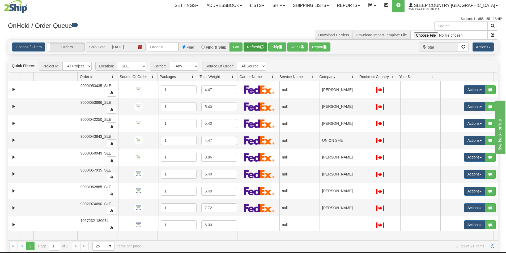
scroll to position [0, 0]
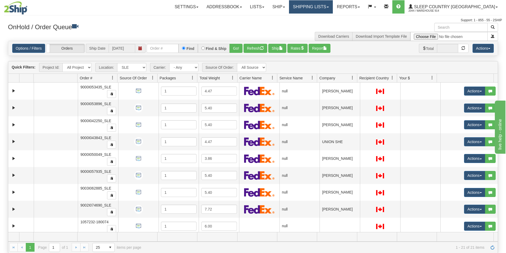
click at [333, 6] on link "Shipping lists" at bounding box center [311, 6] width 44 height 13
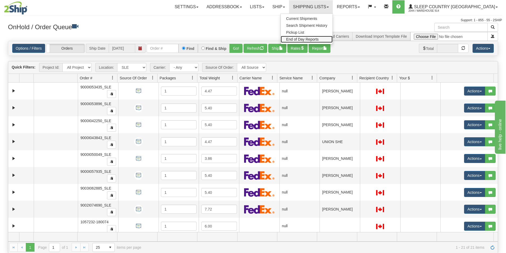
click at [318, 40] on span "End of Day Reports" at bounding box center [302, 39] width 32 height 4
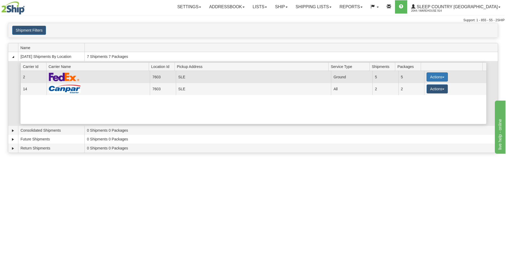
click at [442, 78] on button "Actions" at bounding box center [436, 76] width 21 height 9
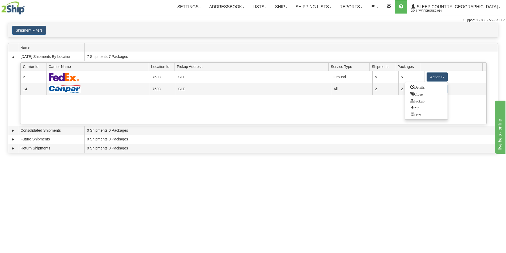
click at [245, 36] on div "Shipment Filters Website Agent Client User" at bounding box center [252, 30] width 489 height 14
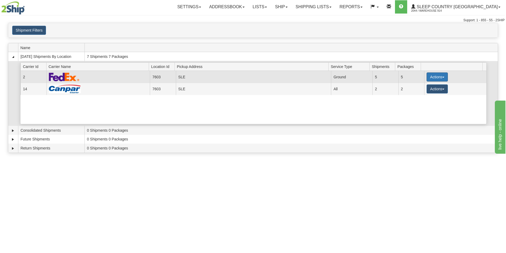
click at [443, 78] on button "Actions" at bounding box center [436, 76] width 21 height 9
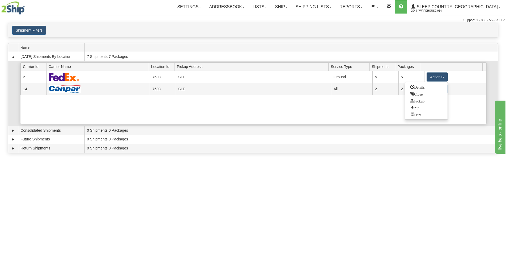
click at [252, 122] on div "Current 2 7603 SLE 21749 Ground 5 5 Actions Details Close Pickup Zip Print Curr…" at bounding box center [253, 97] width 466 height 53
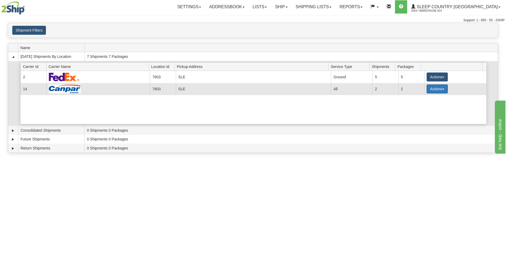
click at [444, 90] on button "Actions" at bounding box center [436, 88] width 21 height 9
click at [424, 113] on span "Pickup" at bounding box center [417, 113] width 14 height 4
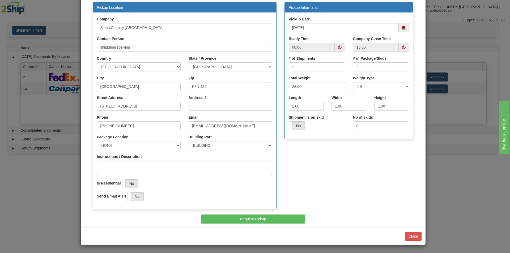
scroll to position [26, 0]
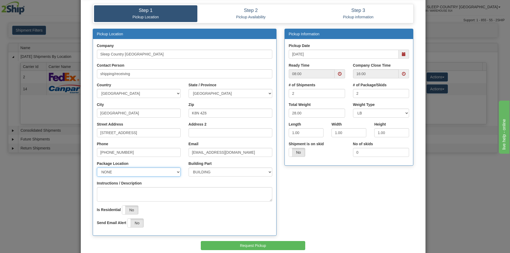
click at [176, 172] on select "NONE FRONT REAR SIDE" at bounding box center [139, 172] width 84 height 9
select select "3"
click at [97, 168] on select "NONE FRONT REAR SIDE" at bounding box center [139, 172] width 84 height 9
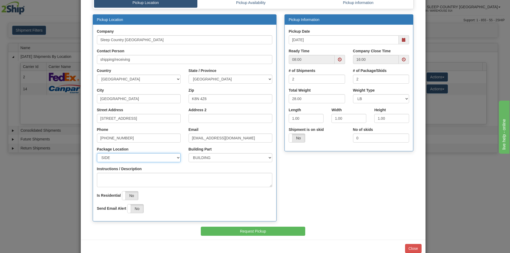
scroll to position [53, 0]
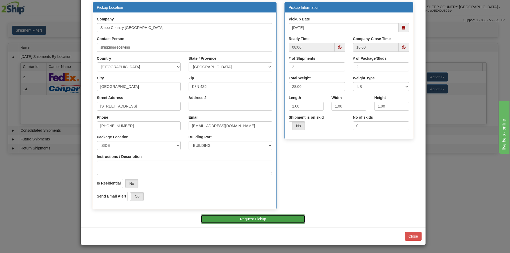
click at [248, 223] on button "Request Pickup" at bounding box center [253, 219] width 104 height 9
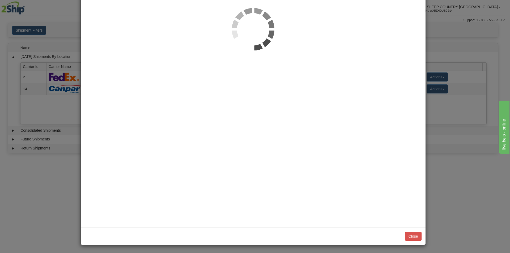
scroll to position [0, 0]
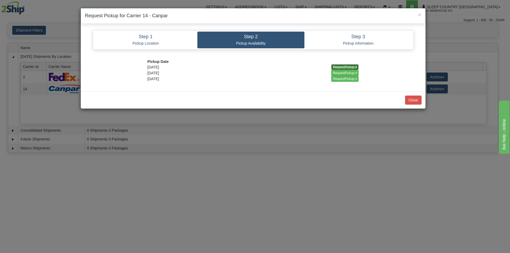
click at [341, 66] on input "RequestPickup #" at bounding box center [344, 67] width 27 height 6
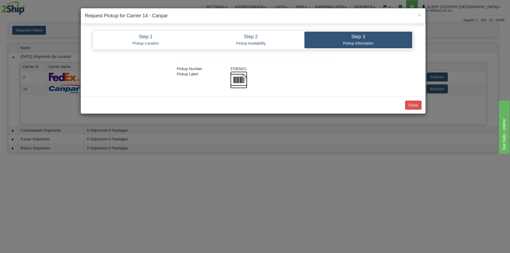
click at [237, 79] on img at bounding box center [238, 79] width 17 height 17
click at [420, 16] on span "×" at bounding box center [419, 15] width 3 height 6
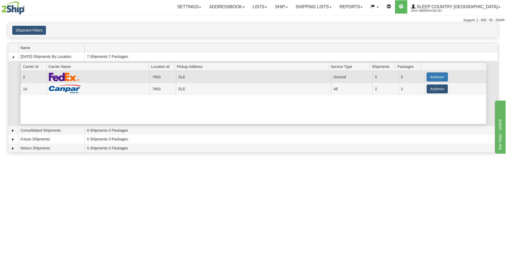
click at [444, 78] on button "Actions" at bounding box center [436, 76] width 21 height 9
click at [423, 96] on link "Close" at bounding box center [426, 94] width 42 height 7
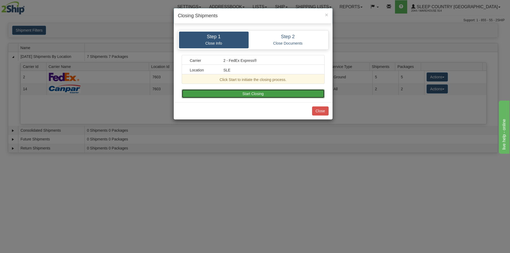
click at [249, 92] on button "Start Closing" at bounding box center [253, 93] width 143 height 9
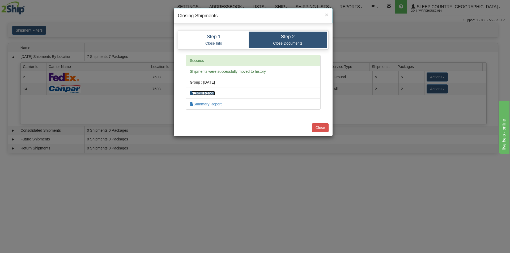
click at [208, 93] on link "Close Report" at bounding box center [202, 93] width 25 height 4
click at [326, 16] on span "×" at bounding box center [326, 15] width 3 height 6
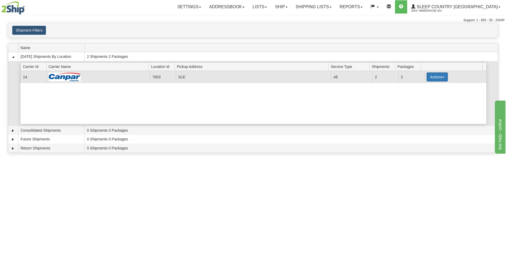
click at [442, 79] on button "Actions" at bounding box center [436, 76] width 21 height 9
click at [420, 93] on span "Close" at bounding box center [416, 94] width 12 height 4
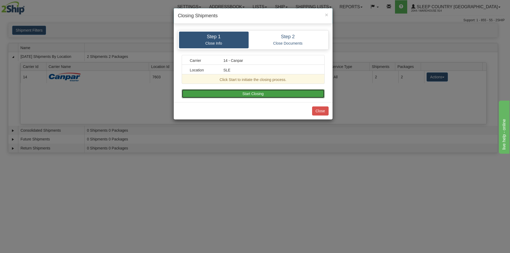
click at [262, 92] on button "Start Closing" at bounding box center [253, 93] width 143 height 9
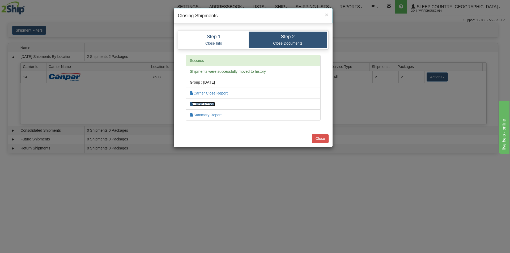
click at [208, 105] on link "Close Report" at bounding box center [202, 104] width 25 height 4
